Goal: Navigation & Orientation: Find specific page/section

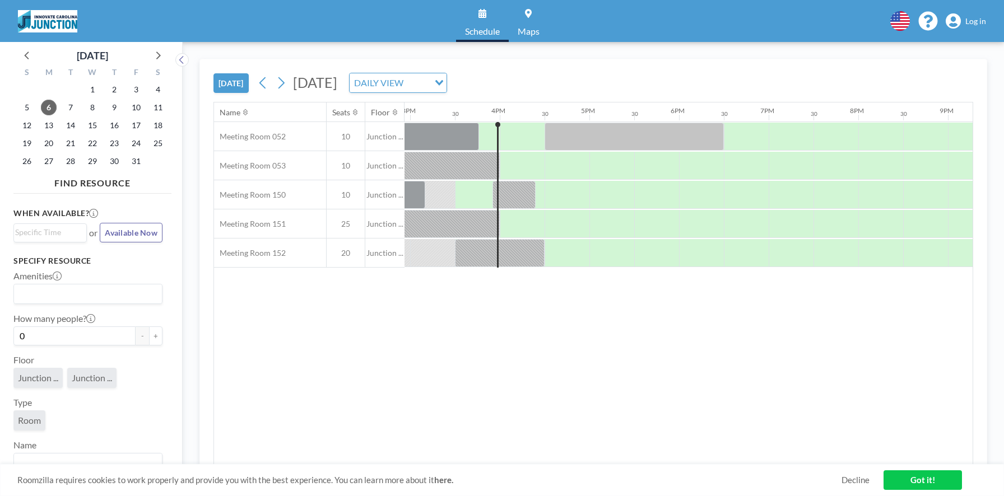
scroll to position [0, 1344]
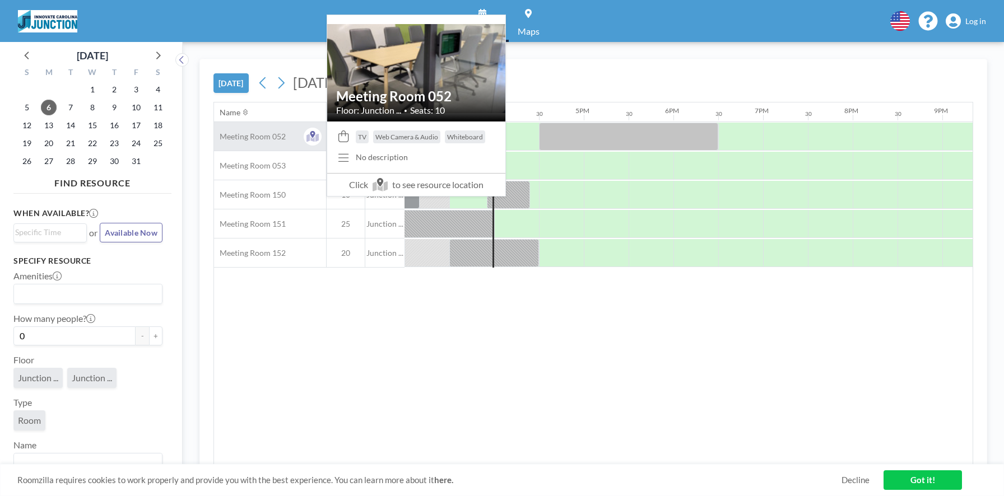
click at [258, 134] on span "Meeting Room 052" at bounding box center [250, 137] width 72 height 10
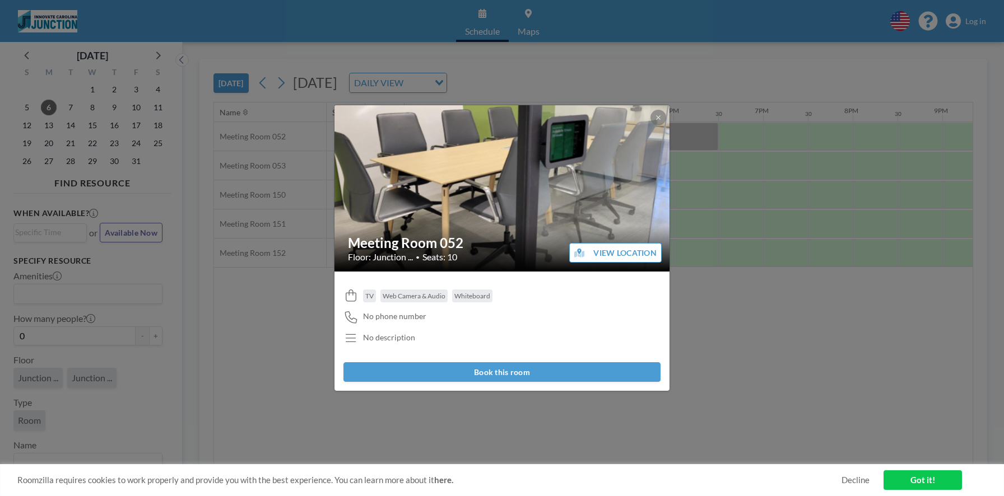
click at [613, 253] on button "VIEW LOCATION" at bounding box center [615, 253] width 92 height 20
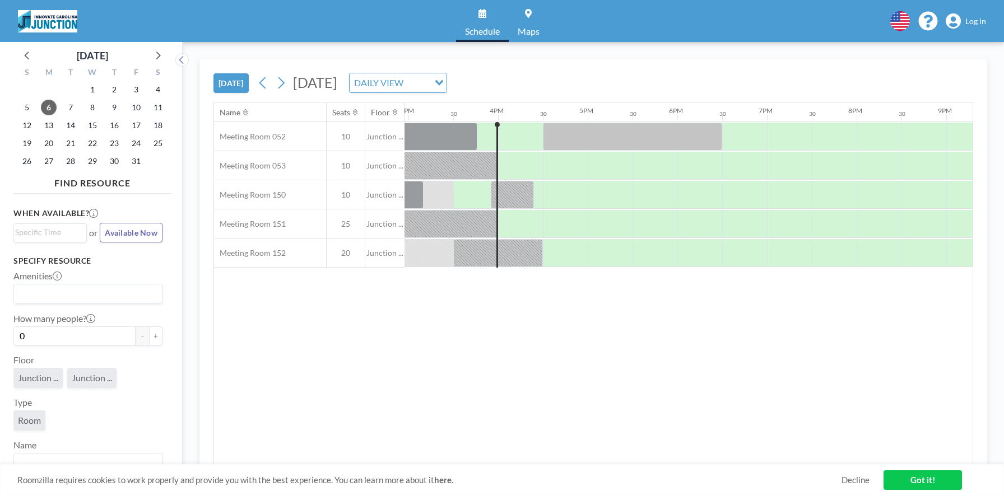
scroll to position [0, 1344]
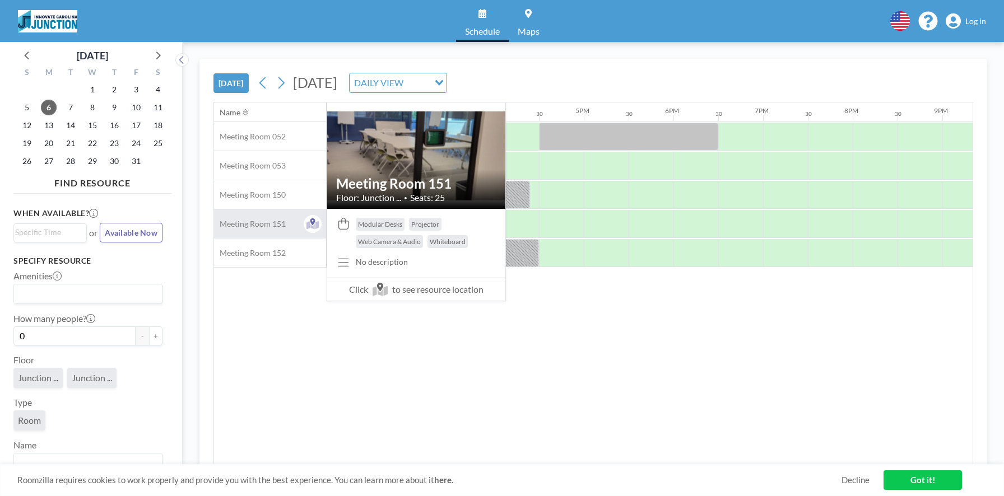
click at [265, 223] on span "Meeting Room 151" at bounding box center [250, 224] width 72 height 10
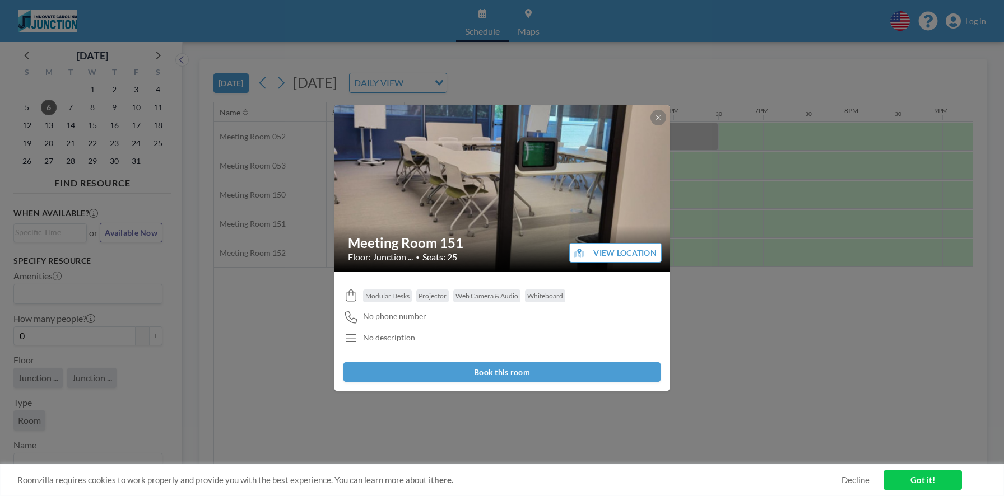
click at [607, 254] on button "VIEW LOCATION" at bounding box center [615, 253] width 92 height 20
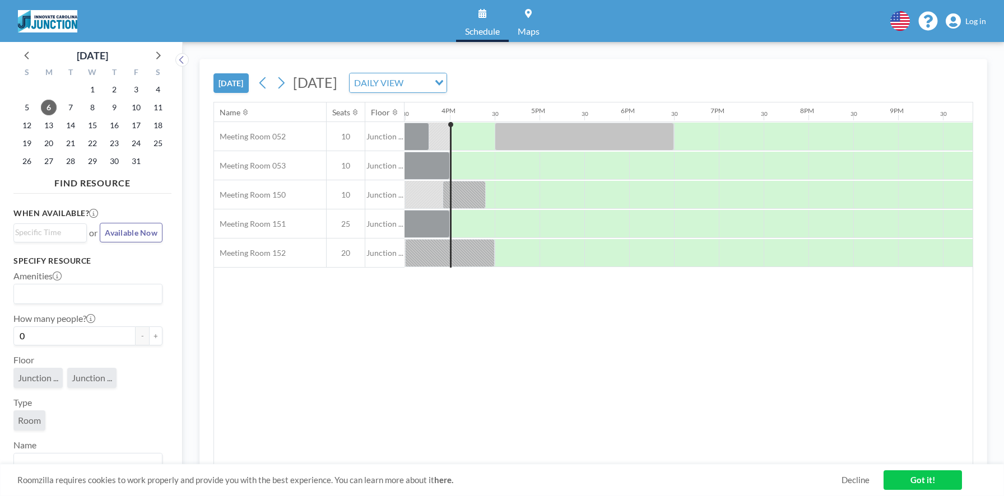
scroll to position [0, 1389]
